Goal: Communication & Community: Ask a question

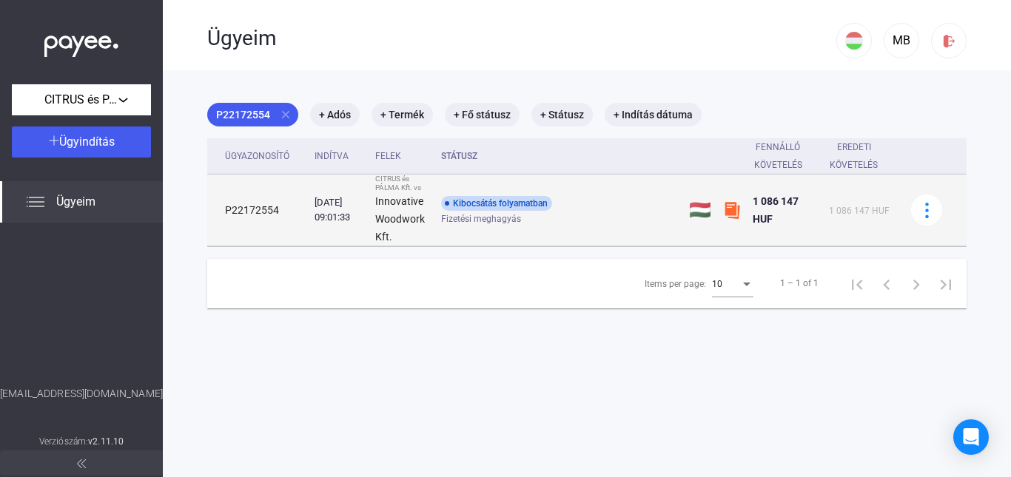
click at [518, 210] on div "Kibocsátás folyamatban" at bounding box center [496, 203] width 111 height 15
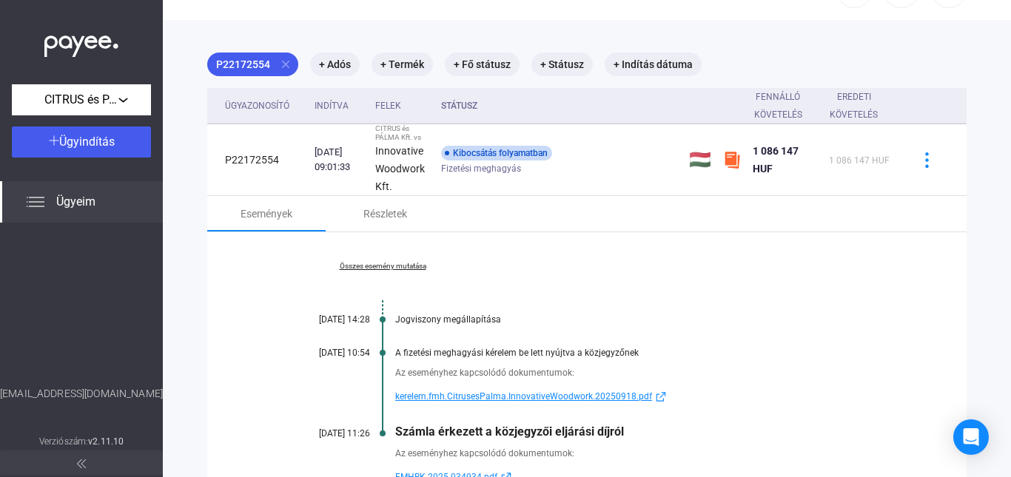
scroll to position [195, 0]
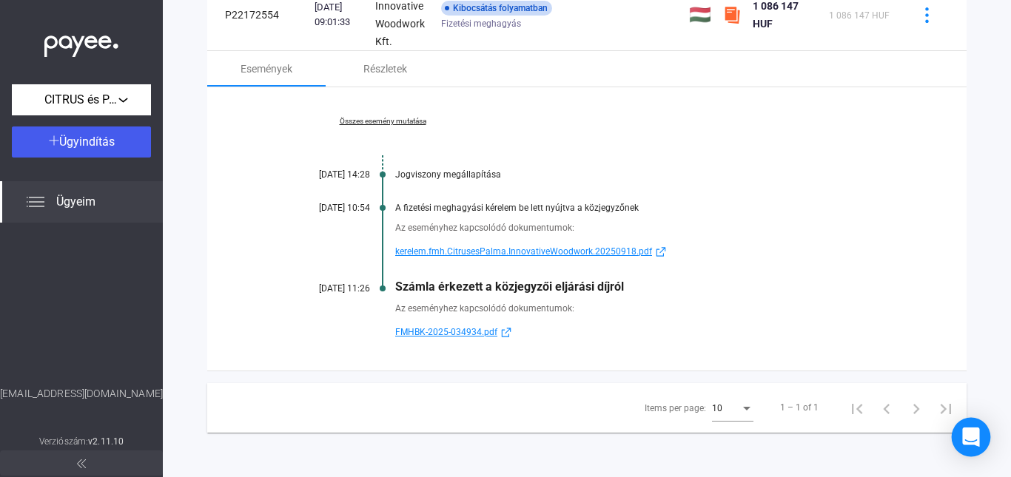
click at [968, 433] on icon "Open Intercom Messenger" at bounding box center [970, 437] width 17 height 19
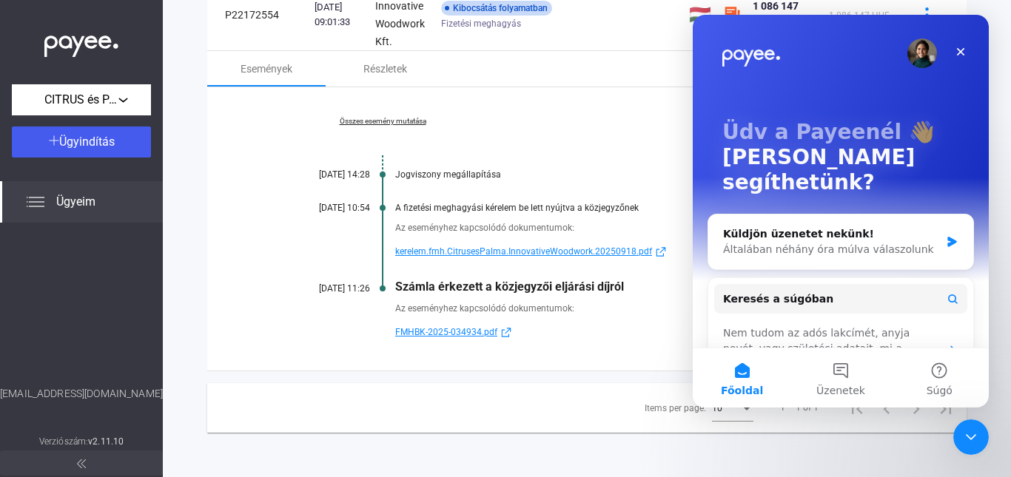
scroll to position [0, 0]
click at [844, 372] on button "Üzenetek" at bounding box center [840, 378] width 98 height 59
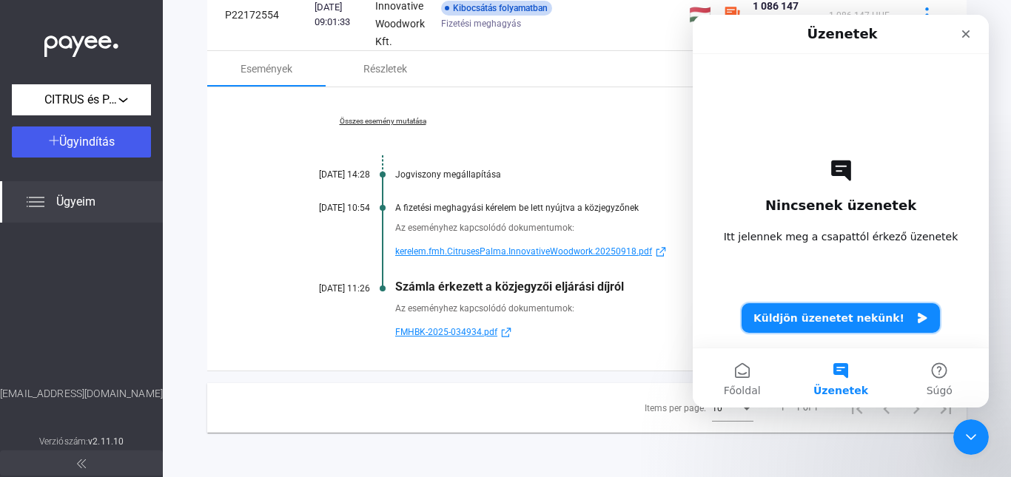
click at [871, 318] on button "Küldjön üzenetet nekünk!" at bounding box center [841, 319] width 198 height 30
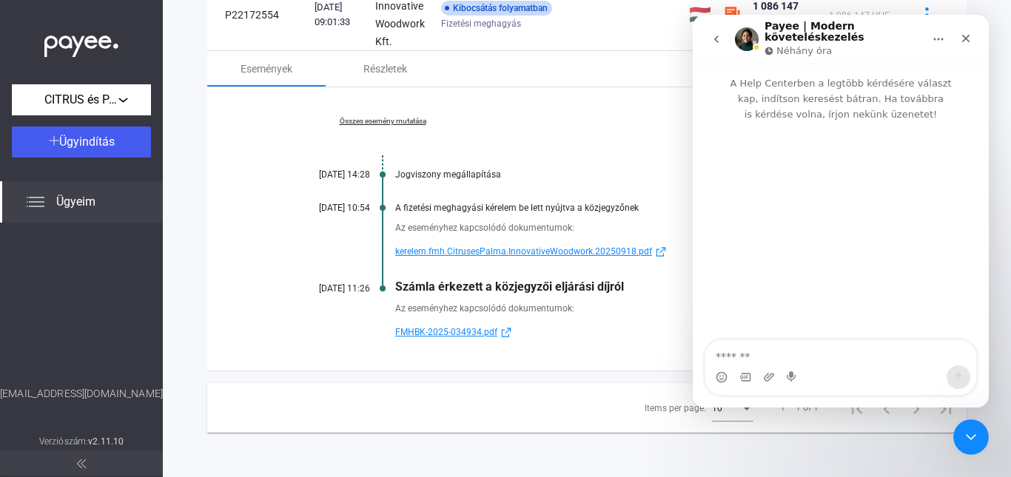
click at [483, 331] on span "FMHBK-2025-034934.pdf" at bounding box center [446, 332] width 102 height 18
click at [488, 250] on span "kerelem.fmh.CitrusesPalma.InnovativeWoodwork.20250918.pdf" at bounding box center [523, 252] width 257 height 18
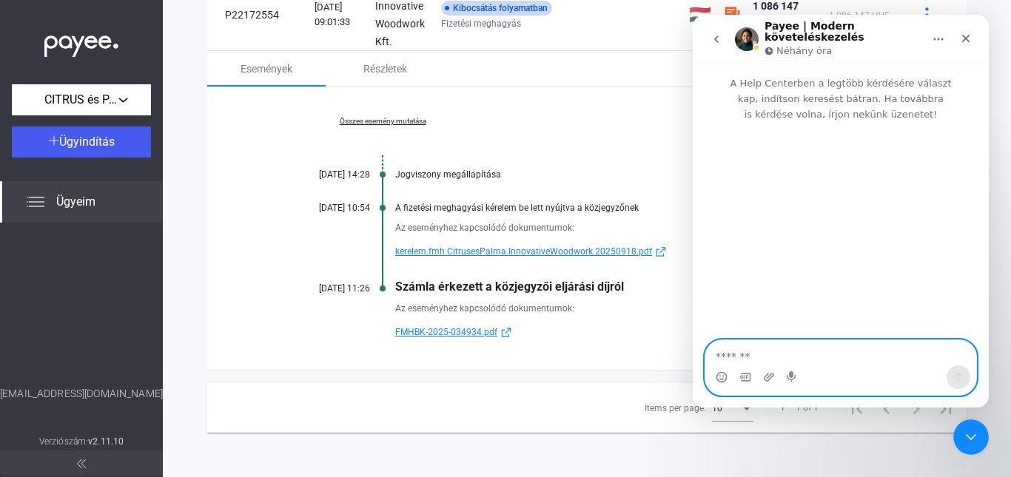
click at [762, 359] on textarea "Üzenet…" at bounding box center [840, 353] width 271 height 25
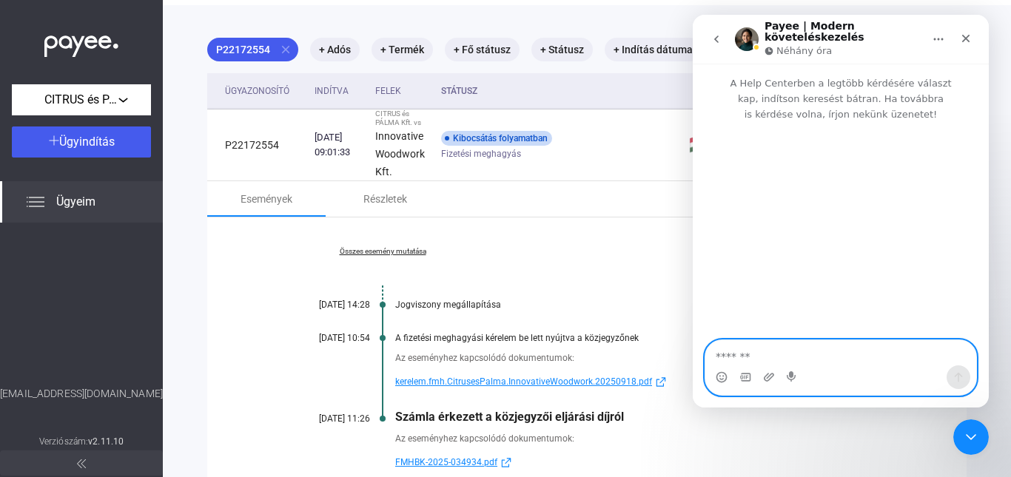
scroll to position [47, 0]
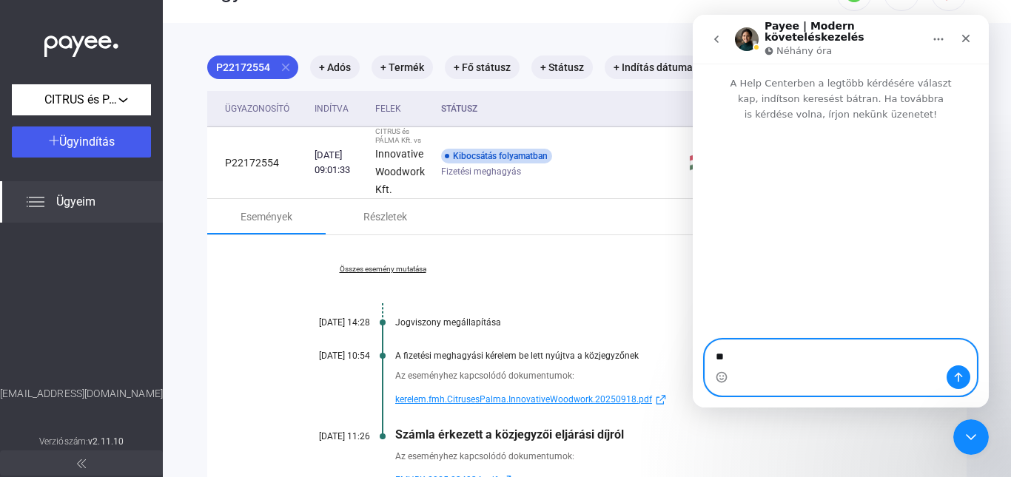
type textarea "*"
type textarea "**********"
type textarea "*****"
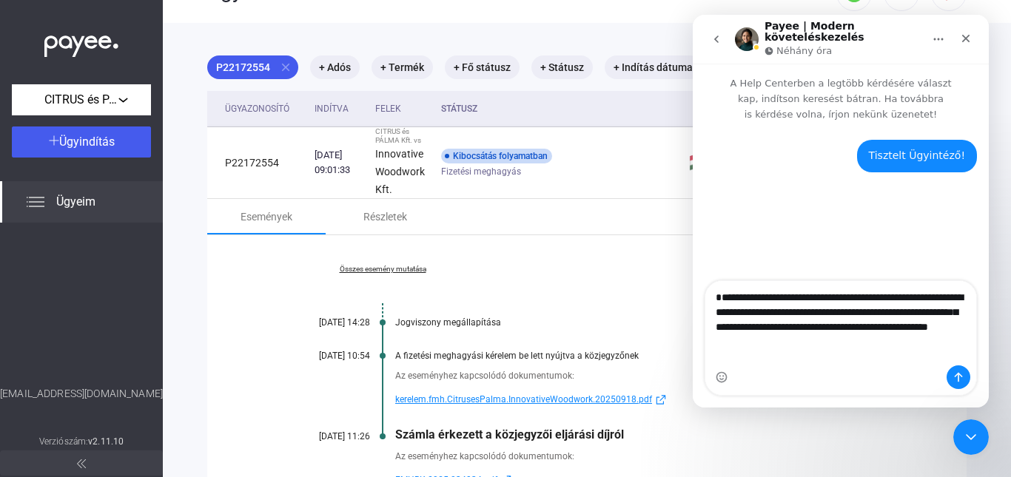
type textarea "**********"
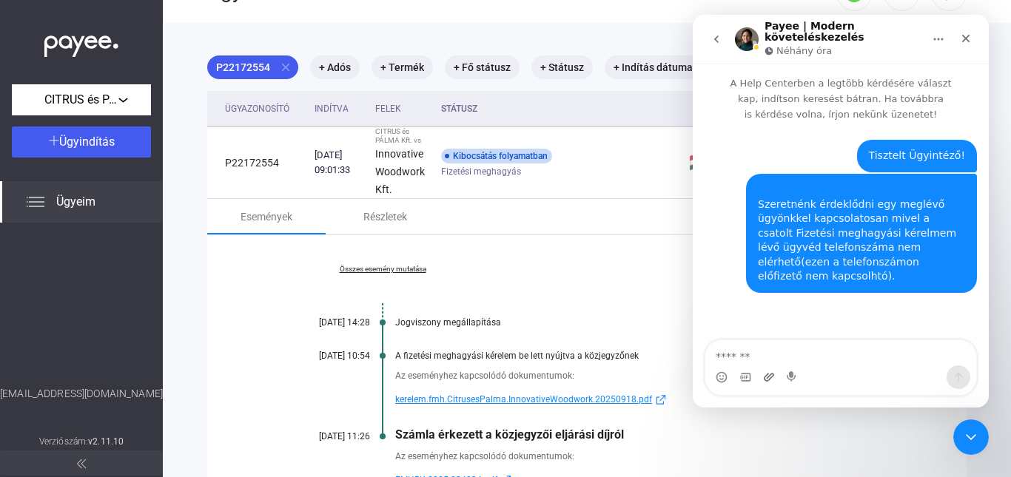
click at [768, 379] on div "Intercom messenger" at bounding box center [769, 378] width 12 height 24
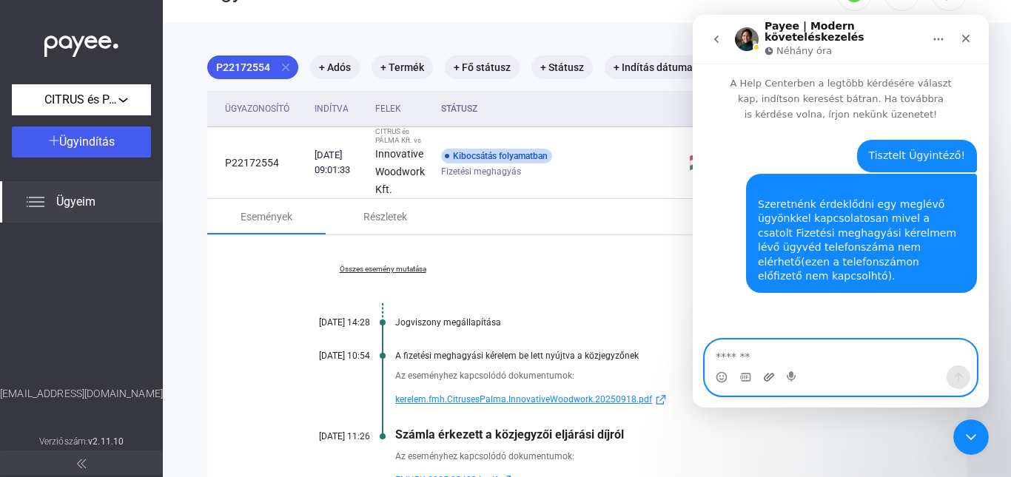
click at [768, 378] on icon "Csatolmány feltöltése" at bounding box center [769, 377] width 10 height 8
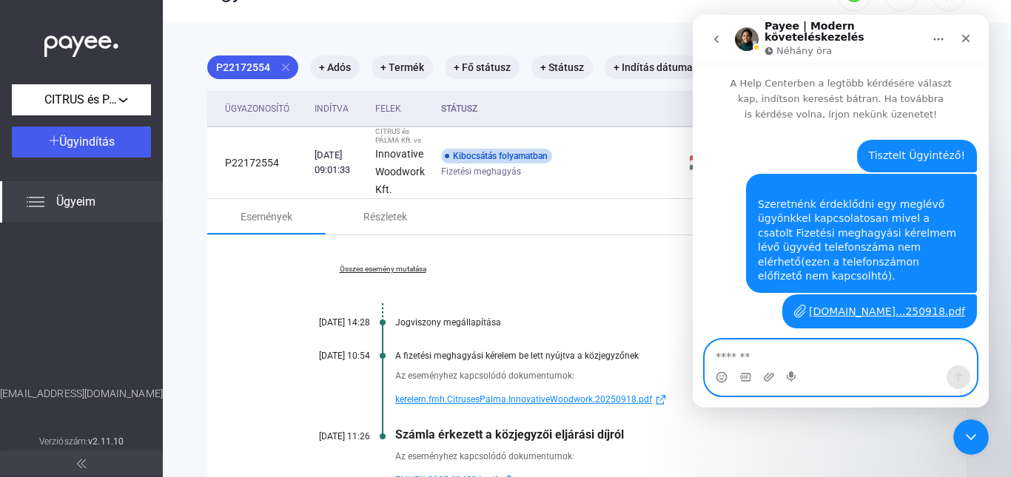
click at [790, 361] on textarea "Üzenet…" at bounding box center [840, 353] width 271 height 25
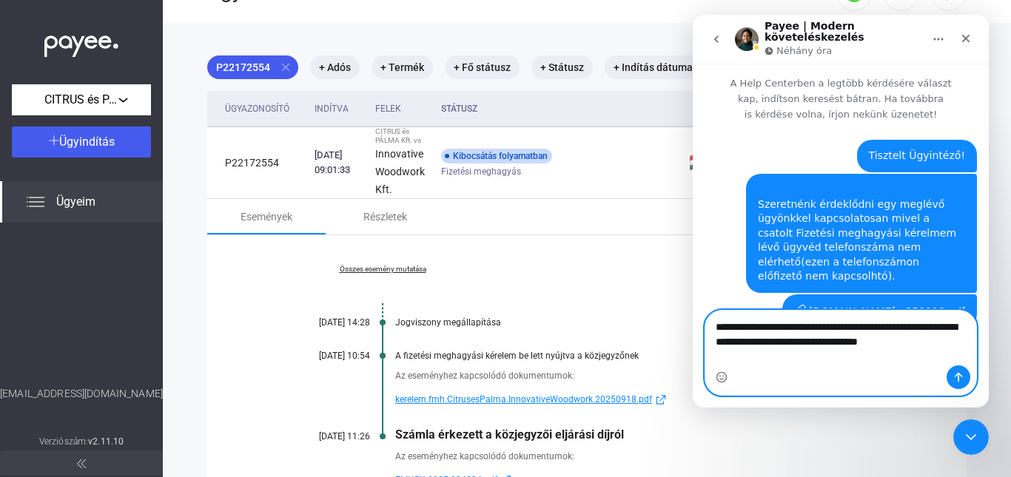
scroll to position [10, 0]
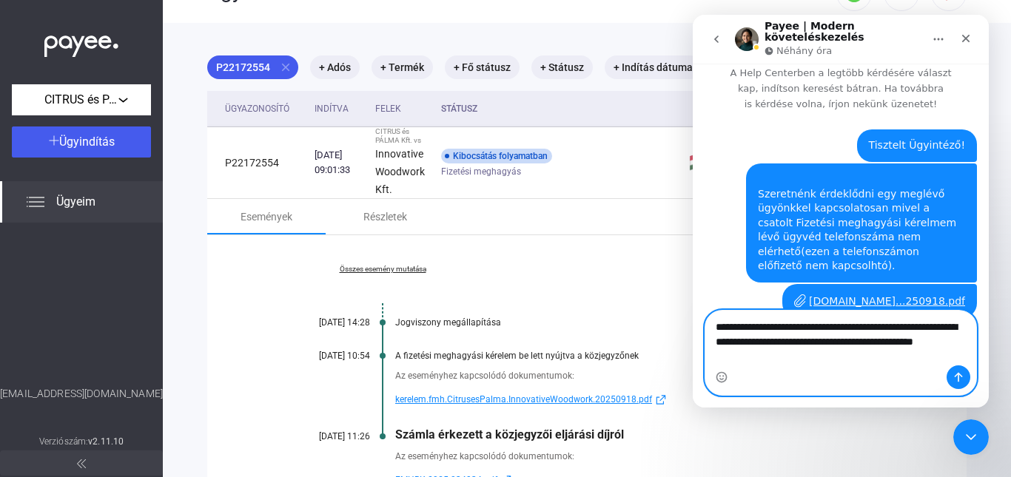
type textarea "**********"
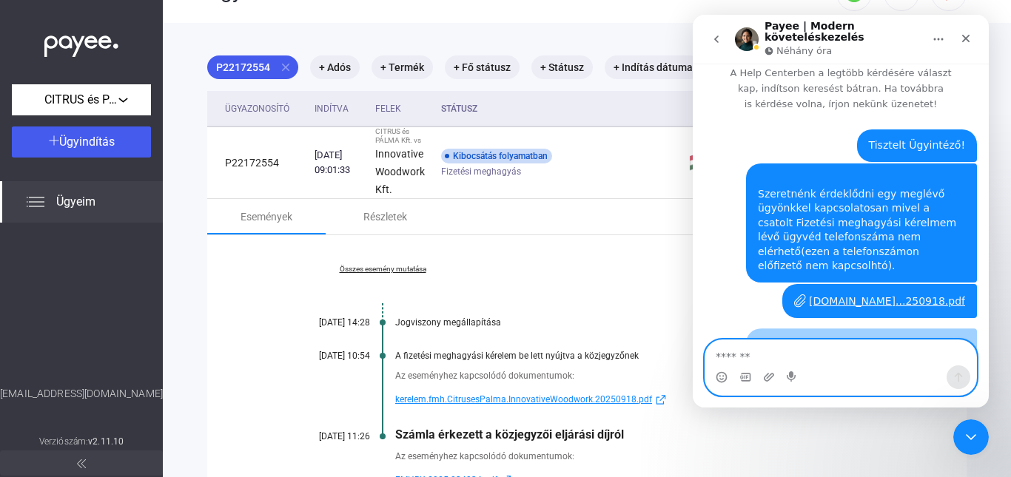
scroll to position [44, 0]
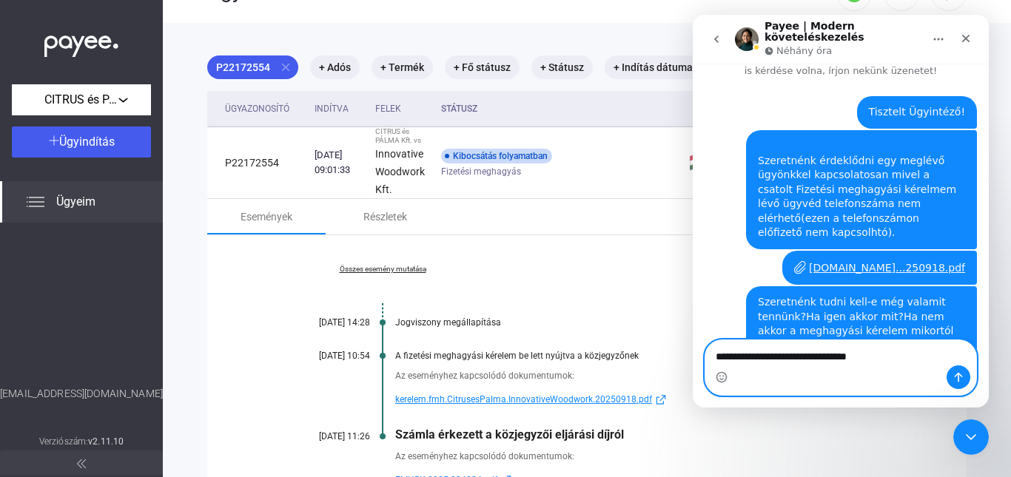
type textarea "**********"
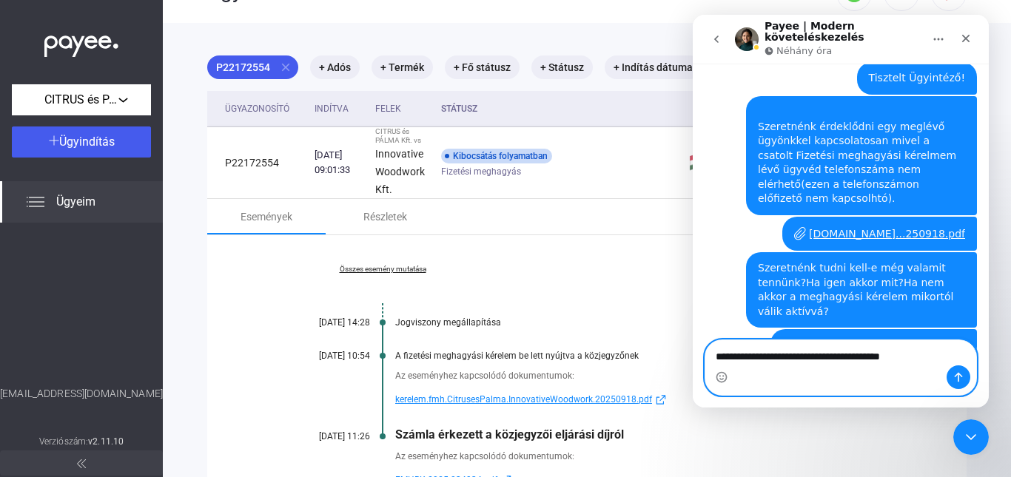
type textarea "**********"
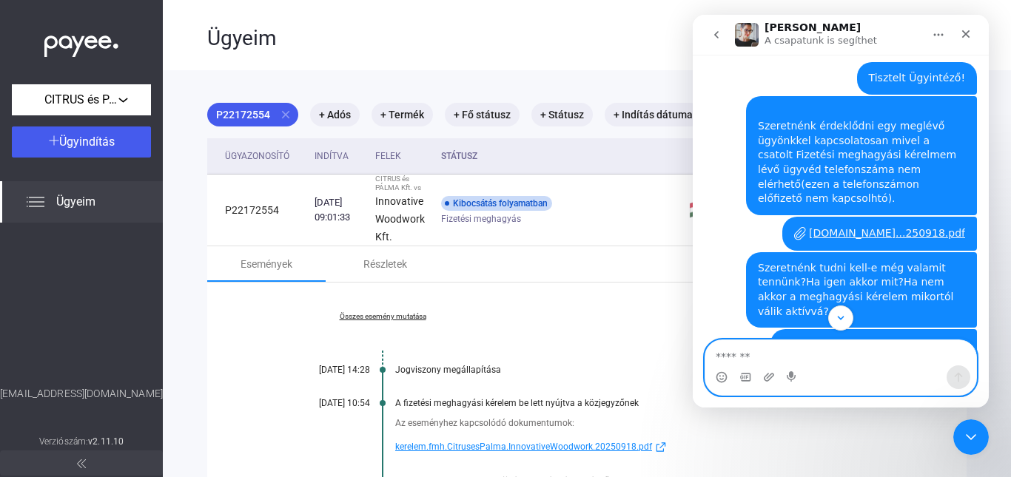
scroll to position [111, 0]
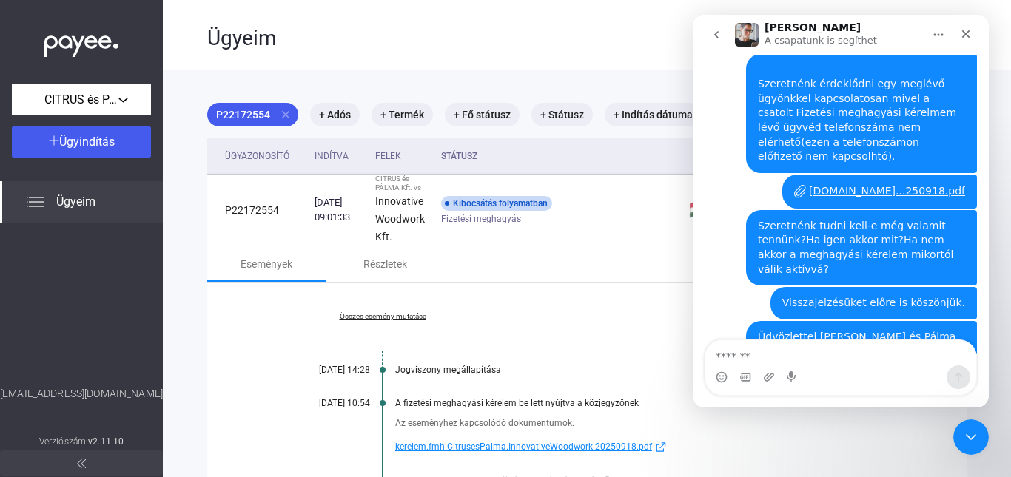
click at [413, 323] on div "Összes esemény mutatása [DATE] 14:28 Jogviszony megállapítása [DATE] 10:54 A fi…" at bounding box center [587, 425] width 760 height 284
click at [514, 315] on div "Összes esemény mutatása [DATE] 14:28 Jogviszony megállapítása [DATE] 10:54 A fi…" at bounding box center [587, 425] width 760 height 284
click at [762, 455] on link "kerelem.fmh.CitrusesPalma.InnovativeWoodwork.20250918.pdf" at bounding box center [643, 447] width 497 height 18
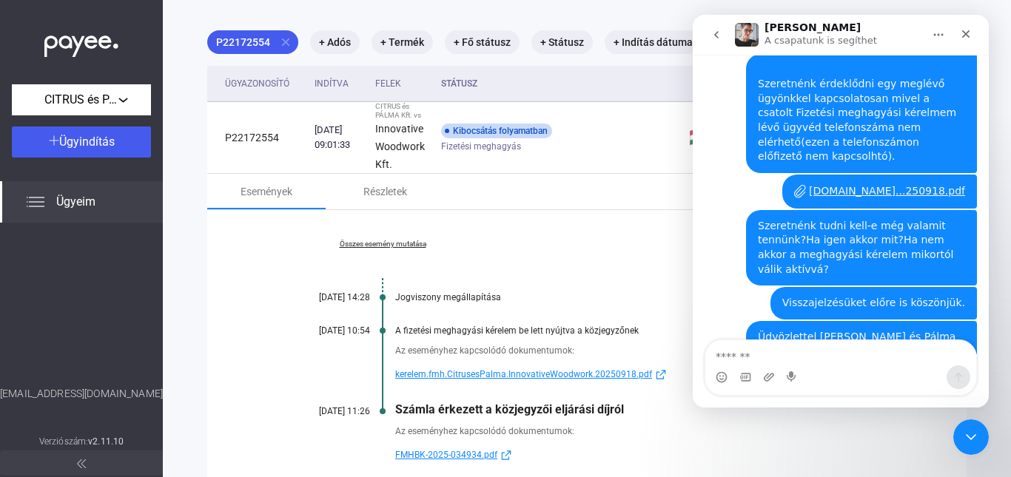
scroll to position [0, 0]
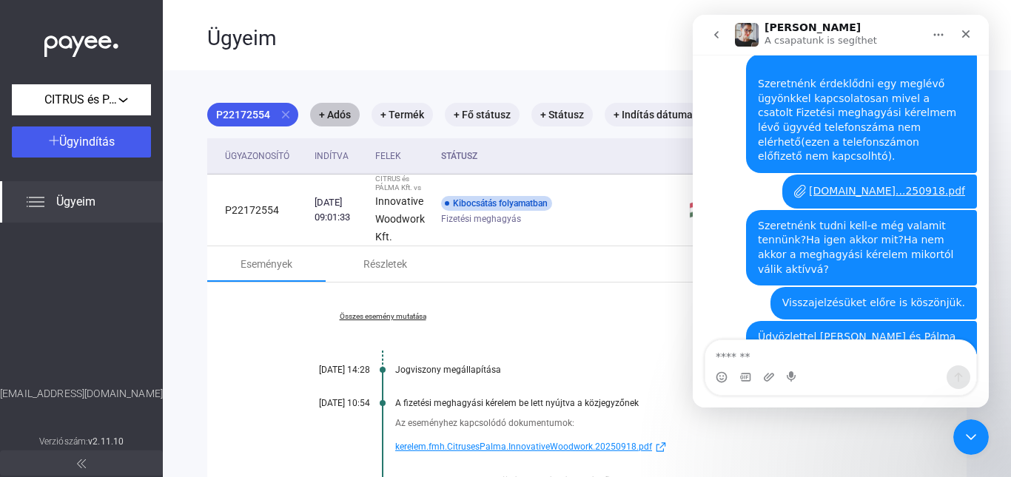
click at [332, 117] on mat-chip "+ Adós" at bounding box center [335, 115] width 50 height 24
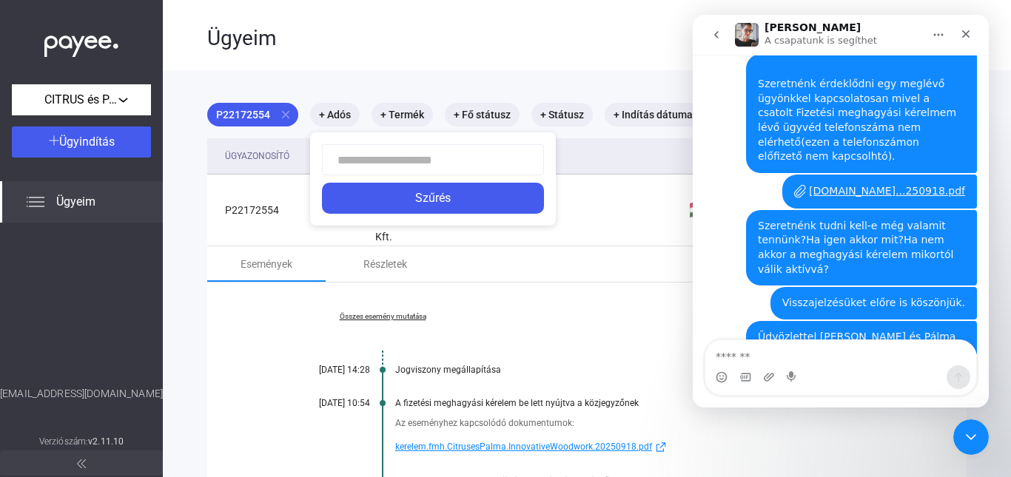
click at [408, 114] on div at bounding box center [505, 238] width 1011 height 477
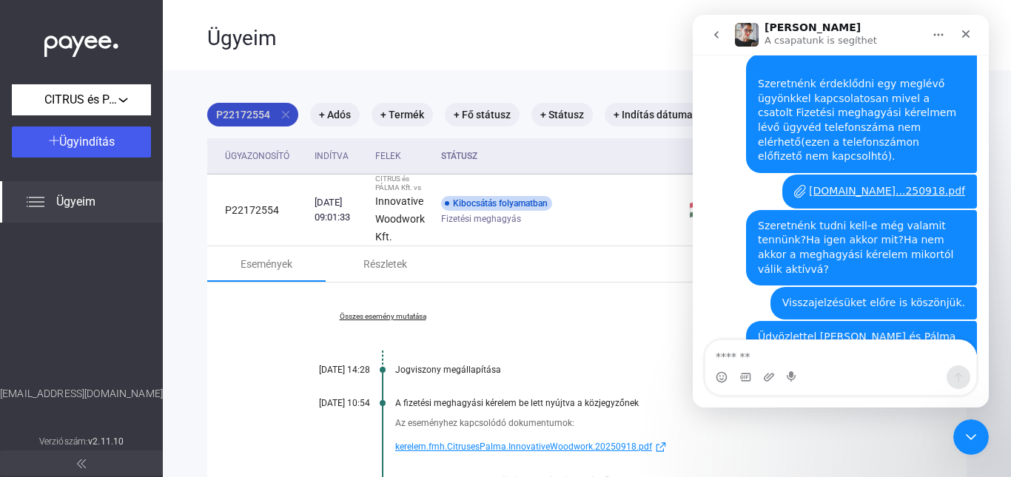
click at [254, 113] on mat-chip "P22172554 close" at bounding box center [252, 115] width 91 height 24
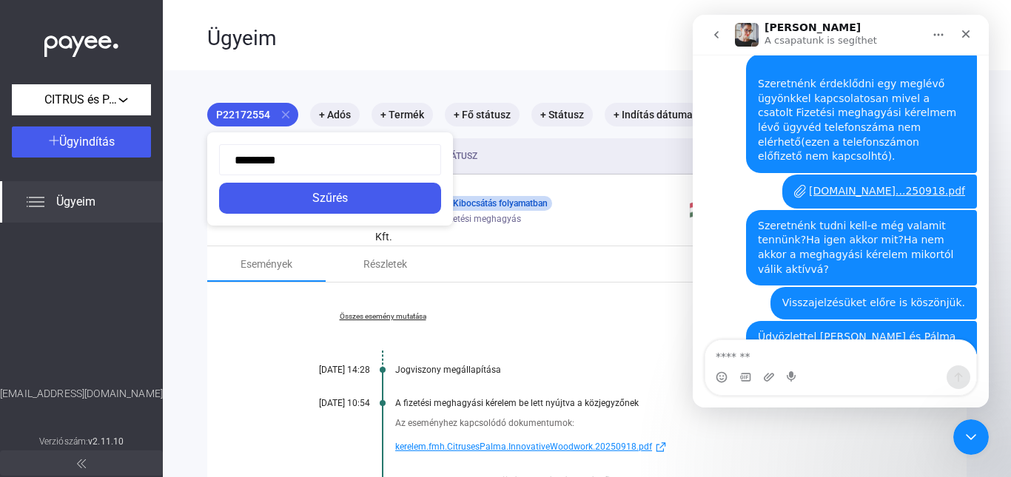
click at [397, 60] on div at bounding box center [505, 238] width 1011 height 477
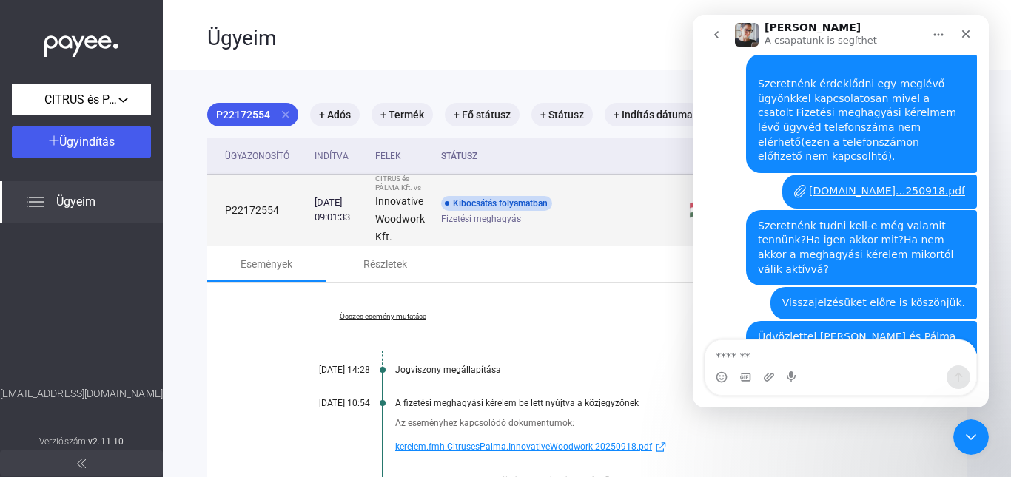
drag, startPoint x: 221, startPoint y: 208, endPoint x: 281, endPoint y: 210, distance: 60.0
click at [281, 210] on td "P22172554" at bounding box center [257, 211] width 101 height 72
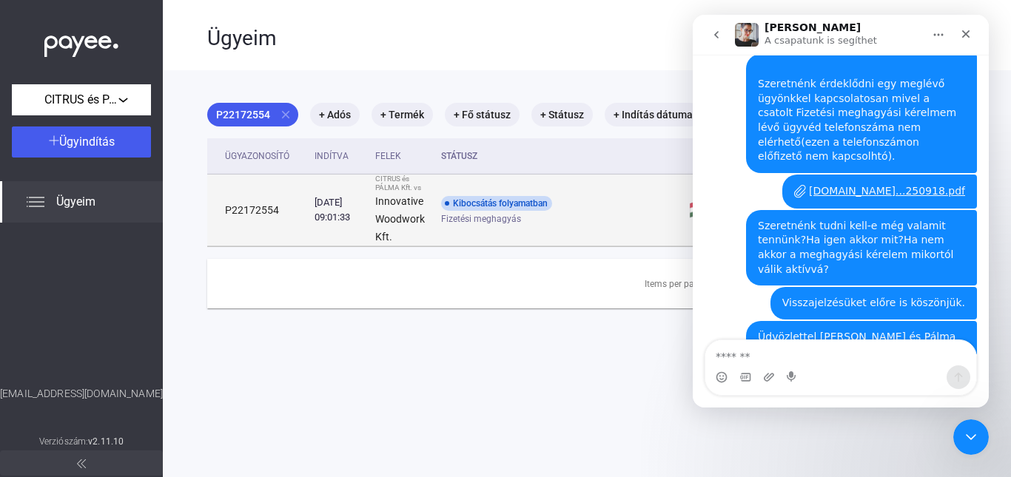
copy td "P22172554"
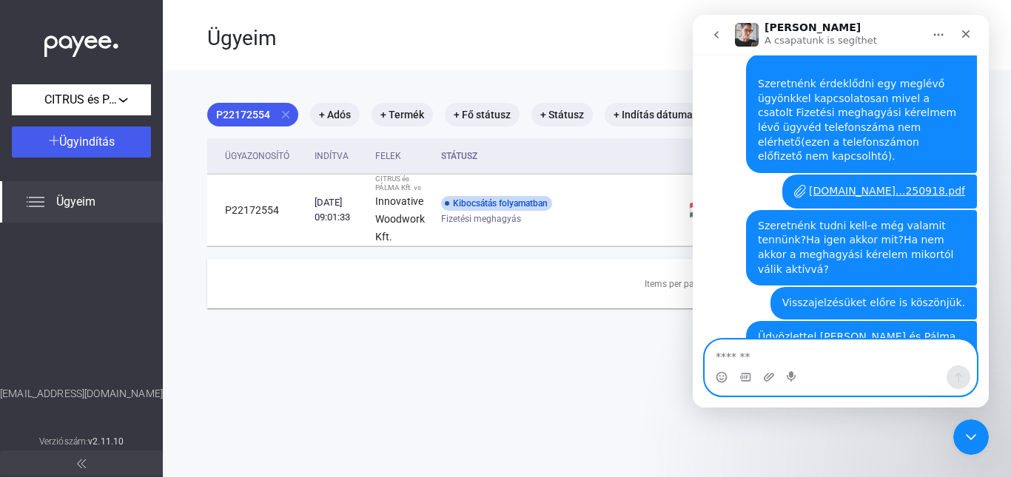
click at [742, 361] on textarea "Üzenet…" at bounding box center [840, 353] width 271 height 25
paste textarea "*********"
type textarea "**********"
click at [956, 374] on icon "Üzenet küldése…" at bounding box center [959, 378] width 12 height 12
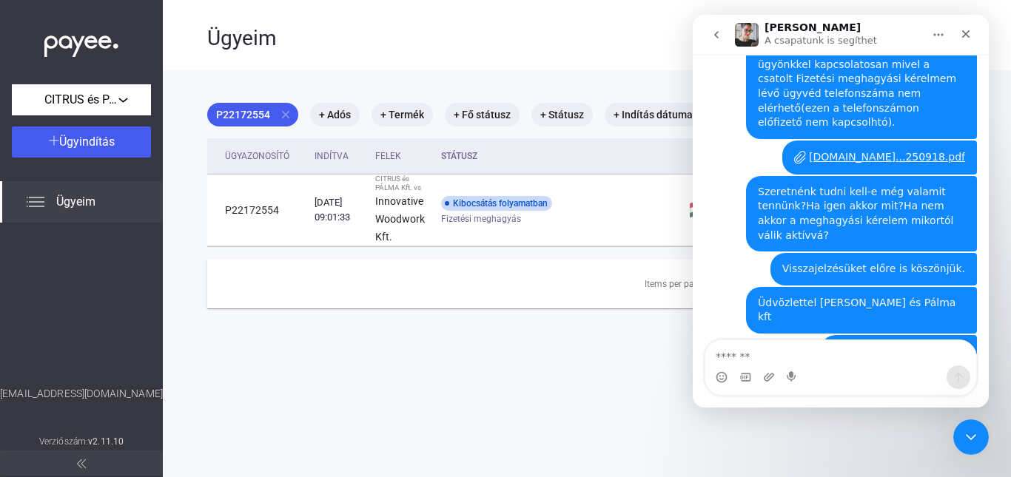
click at [896, 150] on div "[DOMAIN_NAME]...250918.pdf" at bounding box center [887, 158] width 156 height 16
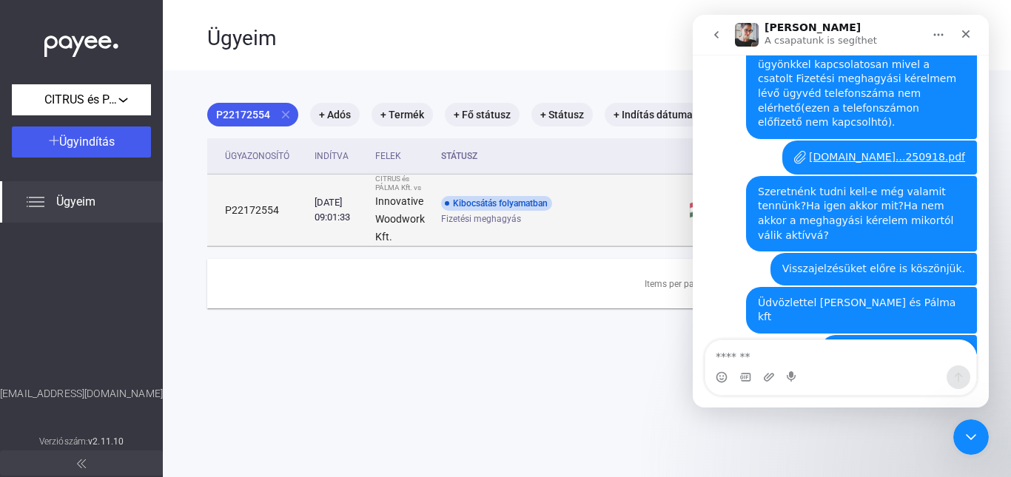
click at [461, 216] on span "Fizetési meghagyás" at bounding box center [481, 219] width 80 height 18
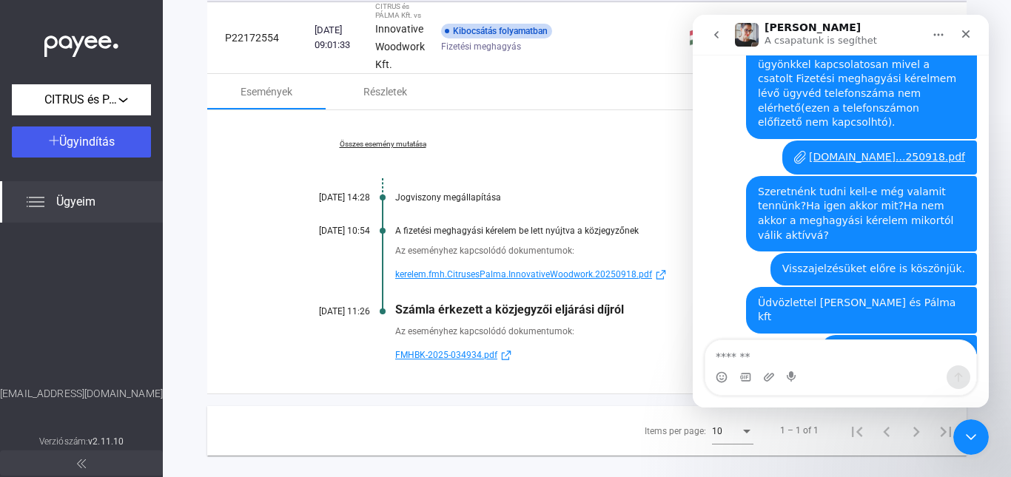
scroll to position [195, 0]
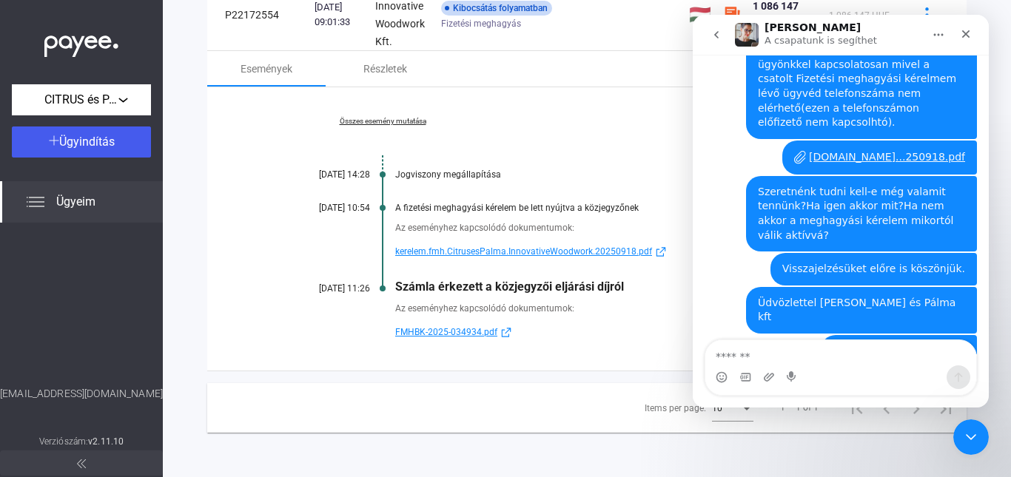
click at [646, 127] on div "Összes esemény mutatása [DATE] 14:28 Jogviszony megállapítása [DATE] 10:54 A fi…" at bounding box center [587, 229] width 760 height 284
click at [640, 351] on div "Összes esemény mutatása [DATE] 14:28 Jogviszony megállapítása [DATE] 10:54 A fi…" at bounding box center [587, 229] width 760 height 284
click at [471, 333] on span "FMHBK-2025-034934.pdf" at bounding box center [446, 332] width 102 height 18
drag, startPoint x: 601, startPoint y: 344, endPoint x: 594, endPoint y: 338, distance: 10.0
click at [600, 342] on div "Összes esemény mutatása [DATE] 14:28 Jogviszony megállapítása [DATE] 10:54 A fi…" at bounding box center [587, 229] width 760 height 284
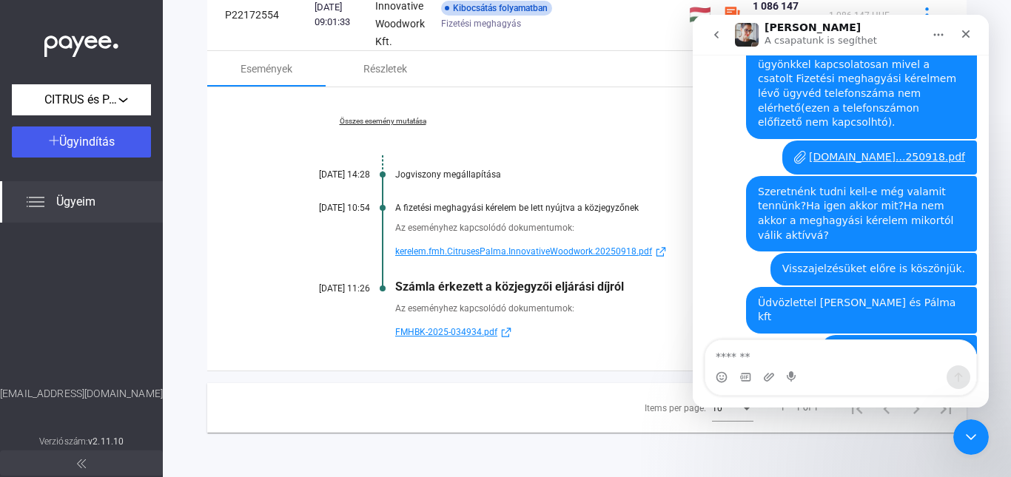
scroll to position [0, 0]
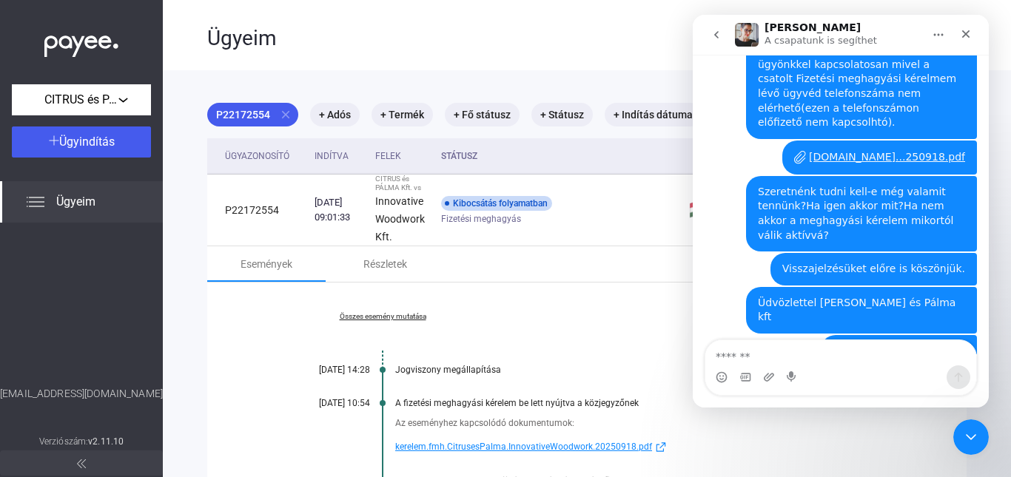
click at [600, 52] on div "Ügyeim" at bounding box center [521, 36] width 629 height 73
